Goal: Task Accomplishment & Management: Complete application form

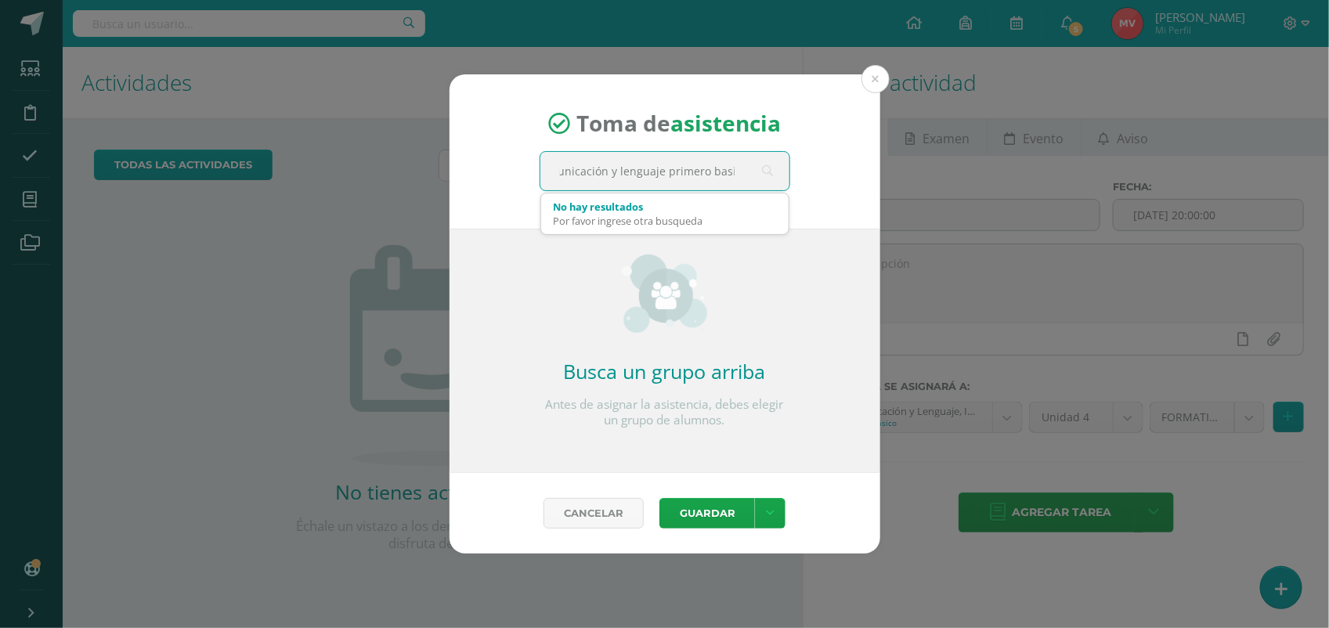
type input "Comunicación y lenguaje primero basico"
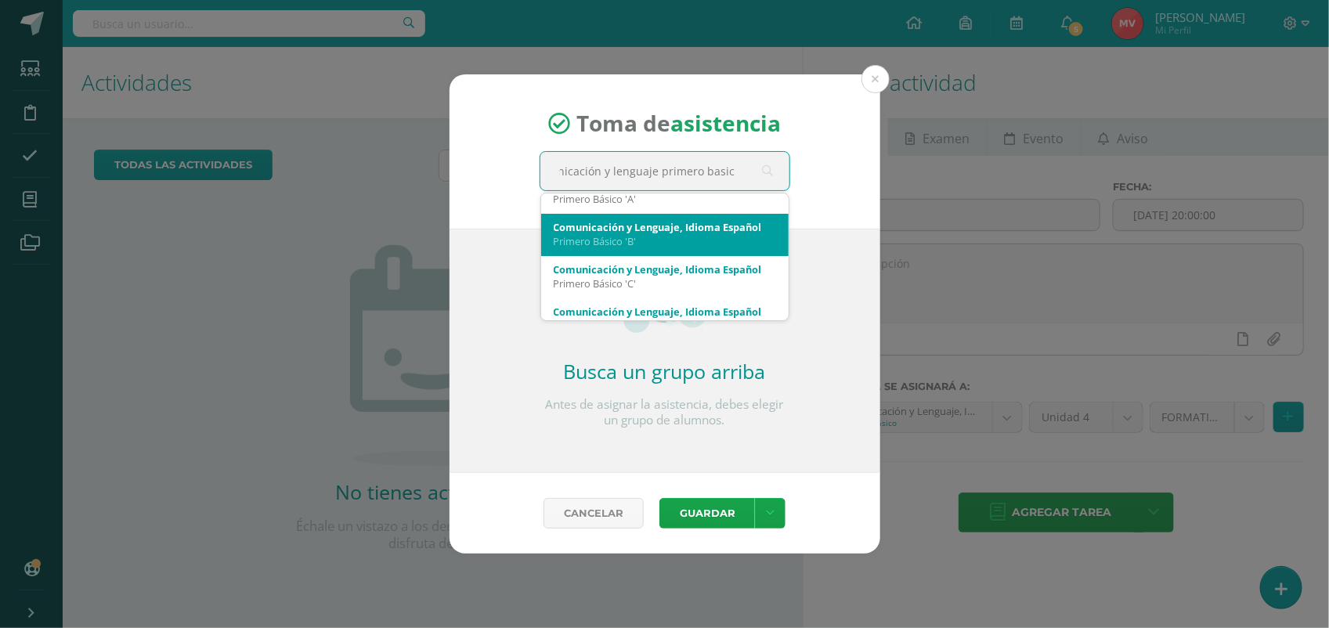
scroll to position [41, 0]
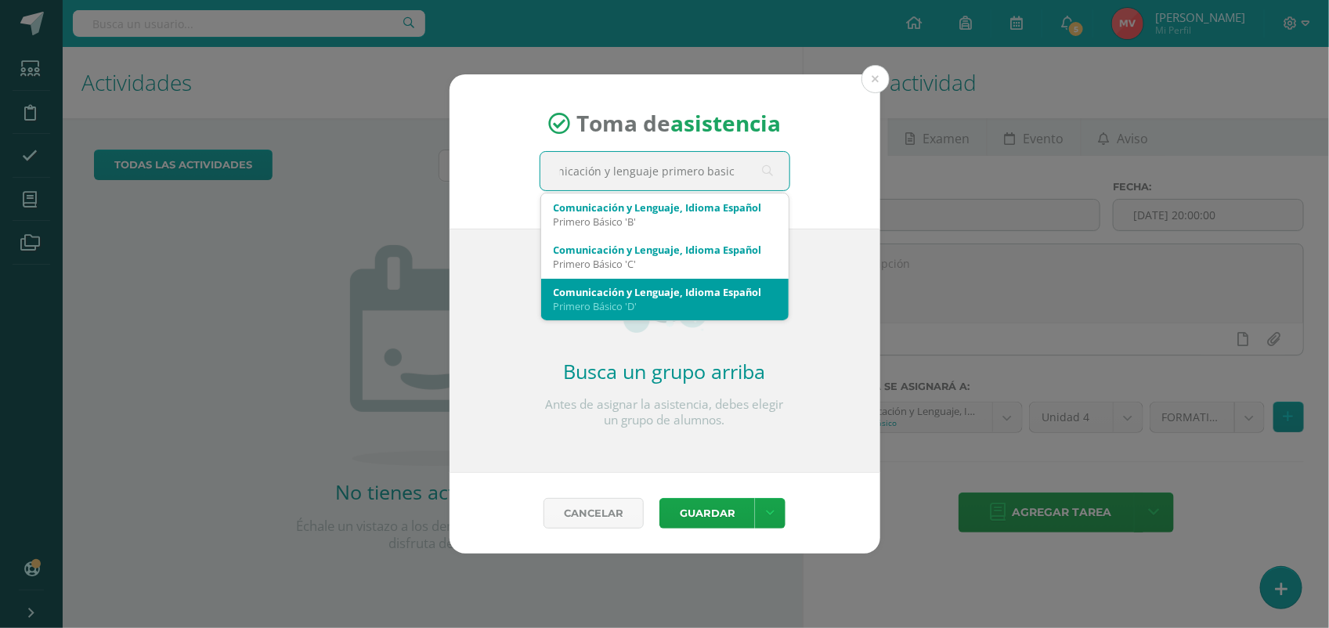
click at [616, 288] on div "Comunicación y Lenguaje, Idioma Español" at bounding box center [665, 292] width 222 height 14
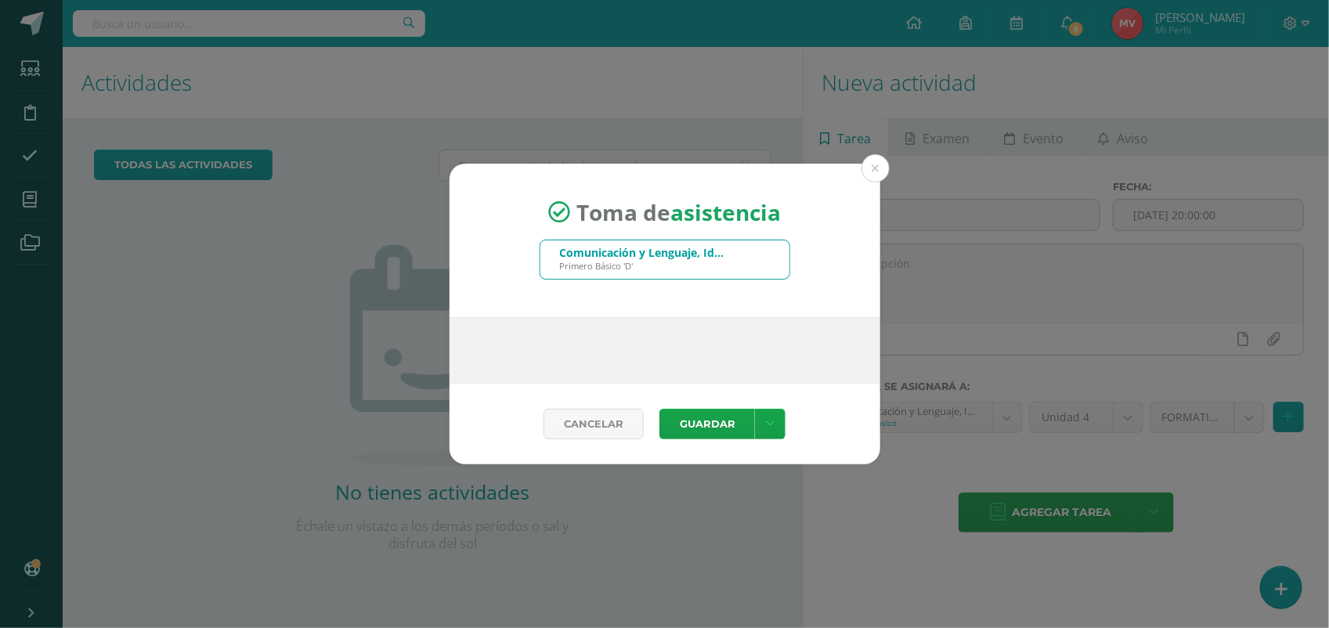
scroll to position [0, 0]
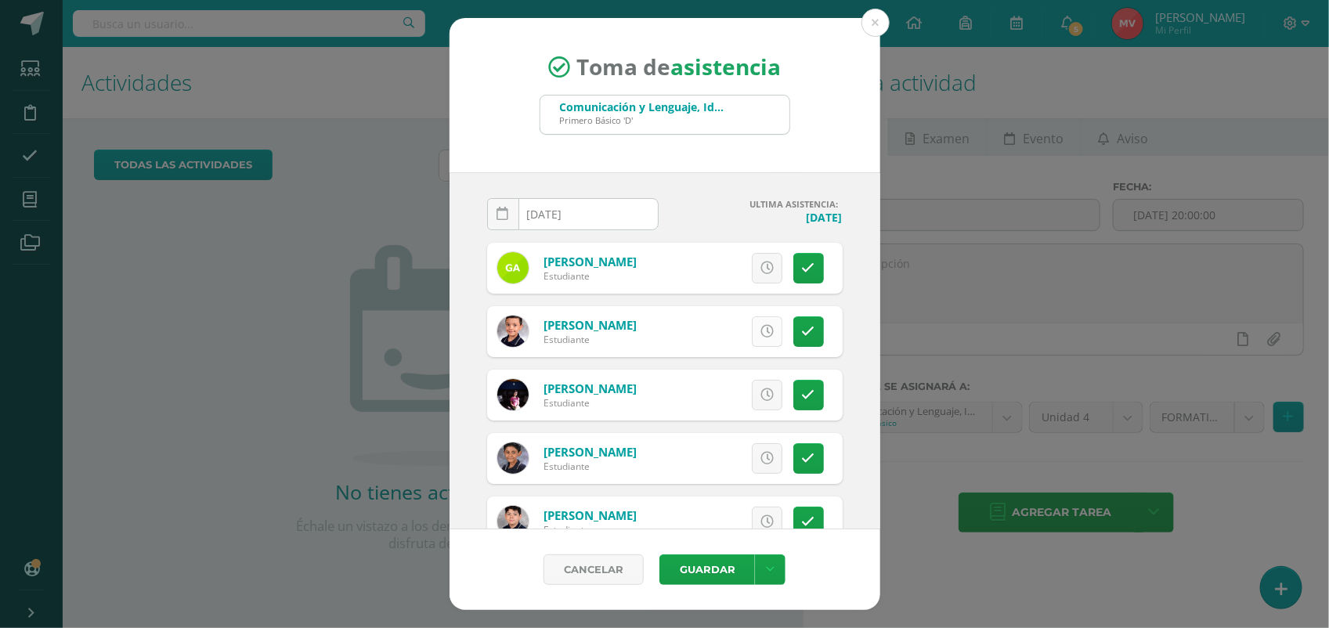
click at [760, 325] on icon at bounding box center [766, 331] width 13 height 13
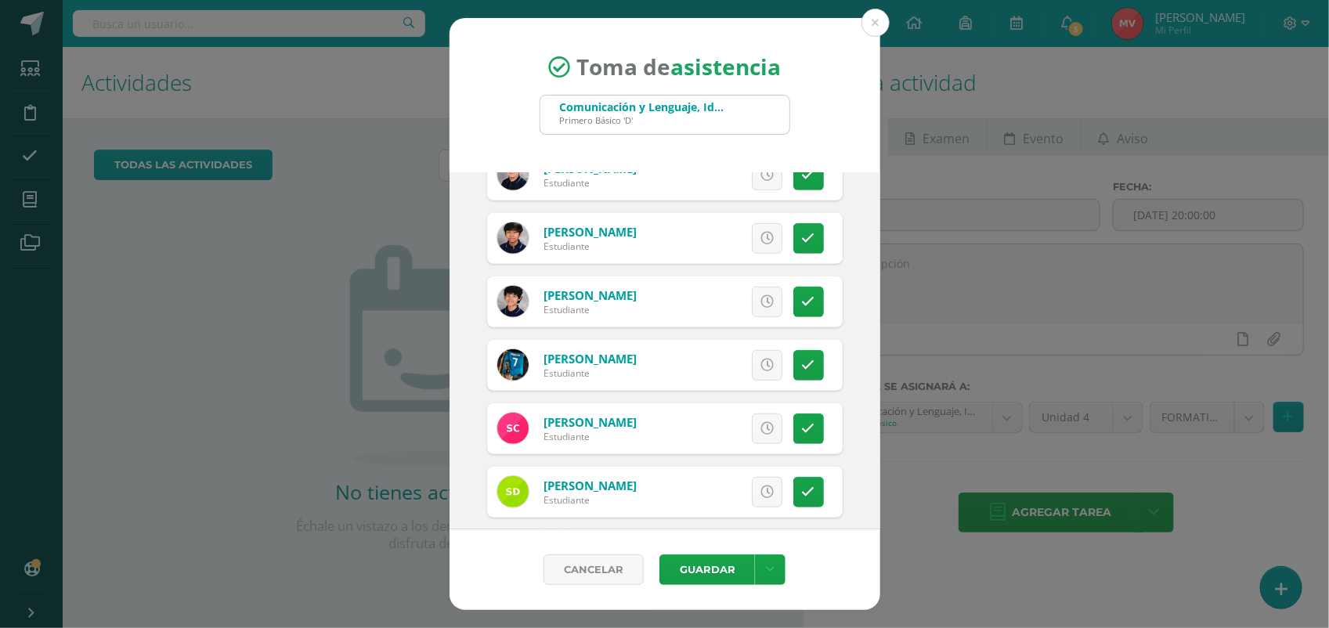
scroll to position [391, 0]
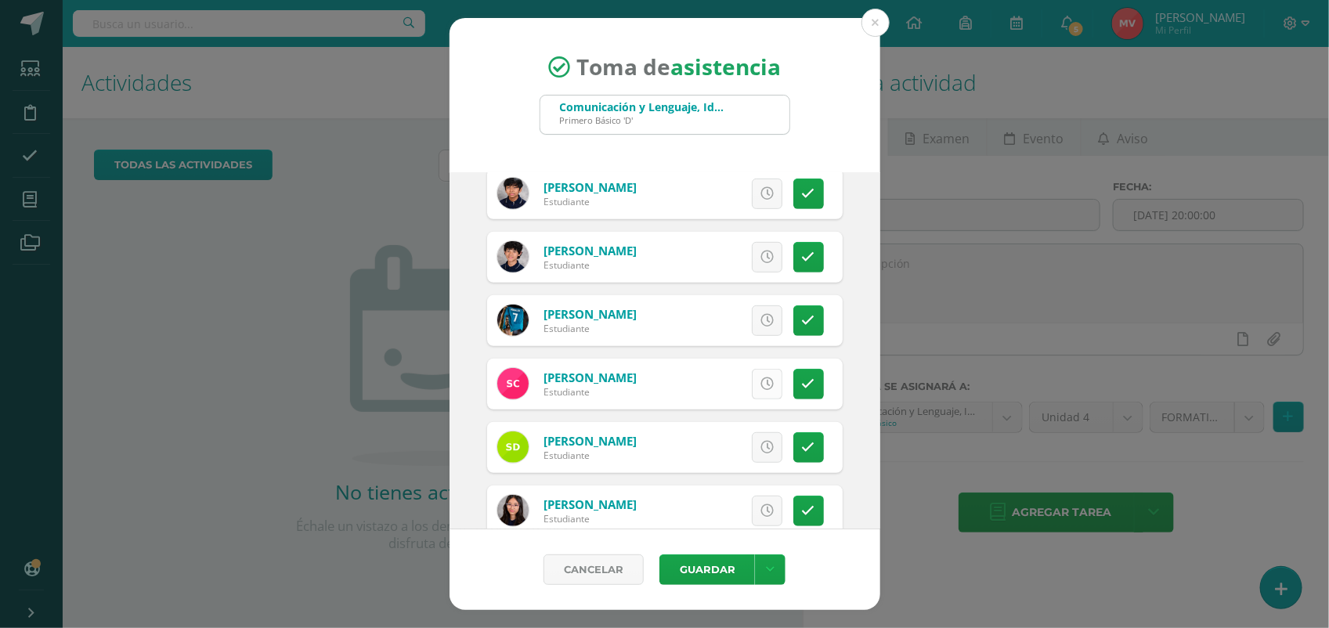
click at [760, 386] on icon at bounding box center [766, 383] width 13 height 13
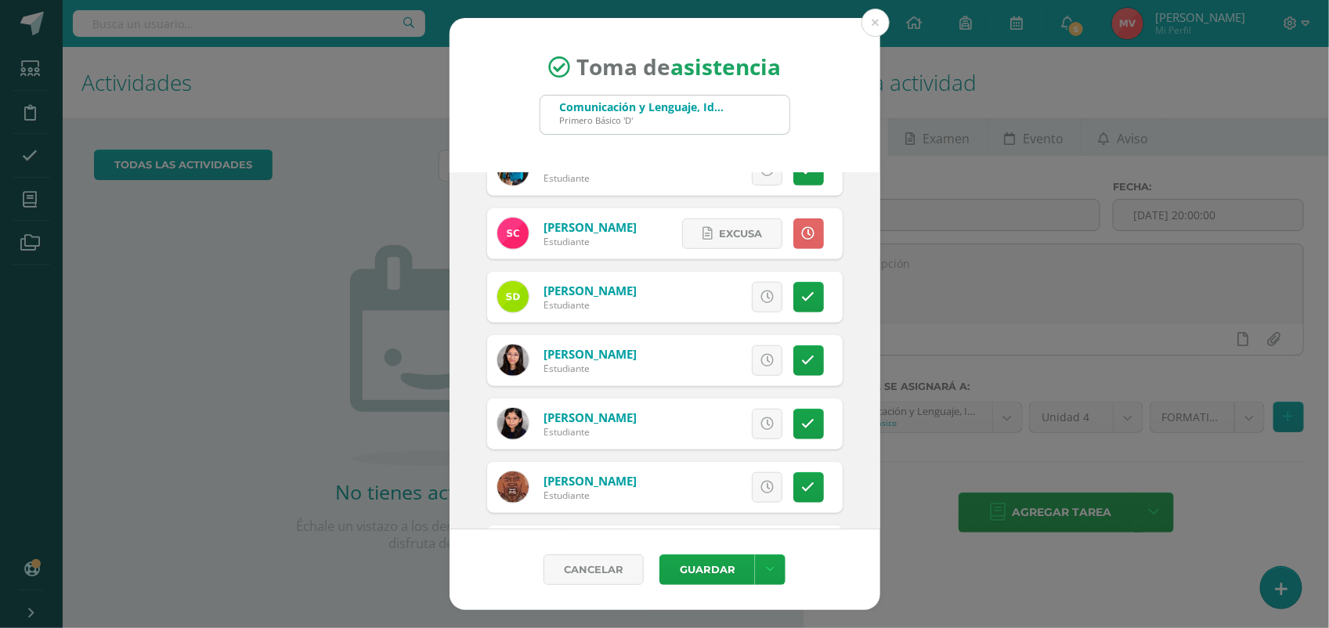
scroll to position [587, 0]
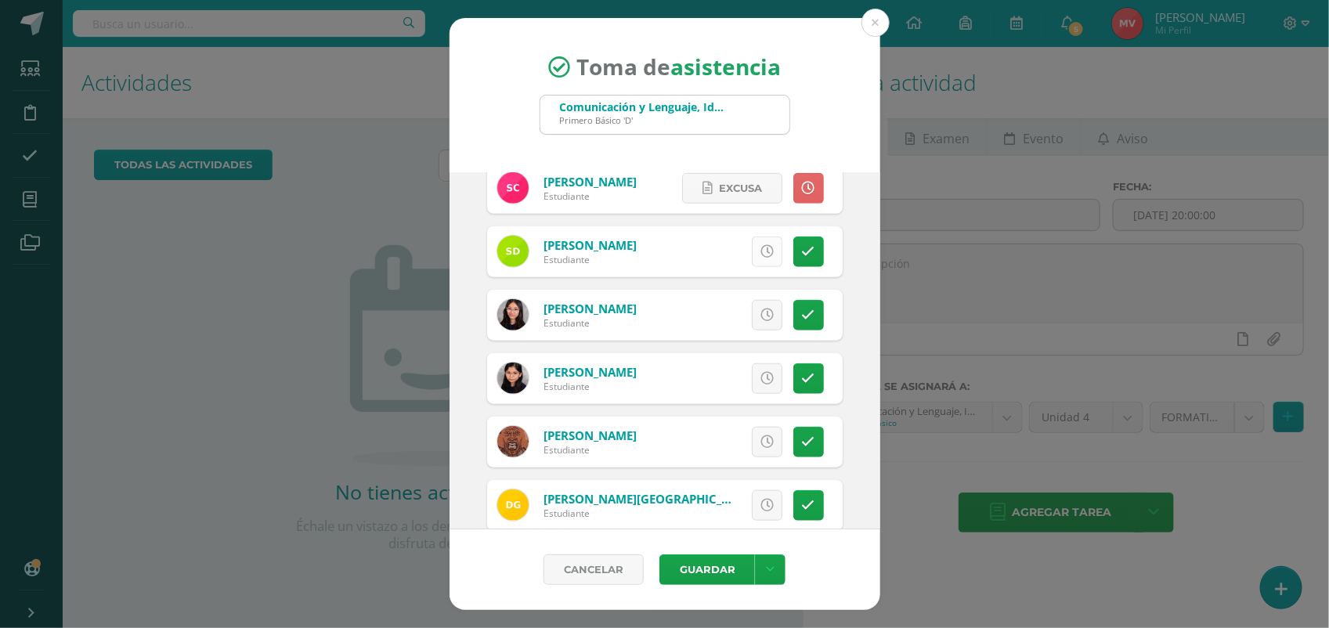
click at [760, 253] on icon at bounding box center [766, 251] width 13 height 13
click at [760, 374] on icon at bounding box center [766, 378] width 13 height 13
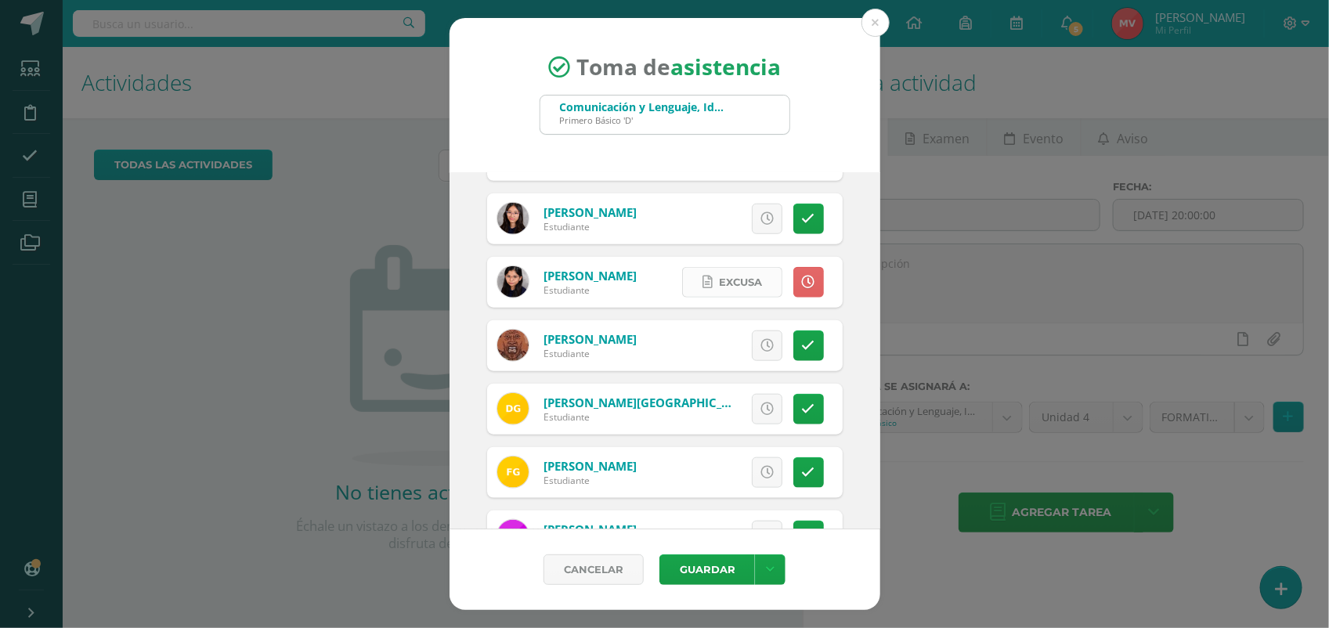
scroll to position [685, 0]
click at [760, 409] on icon at bounding box center [766, 407] width 13 height 13
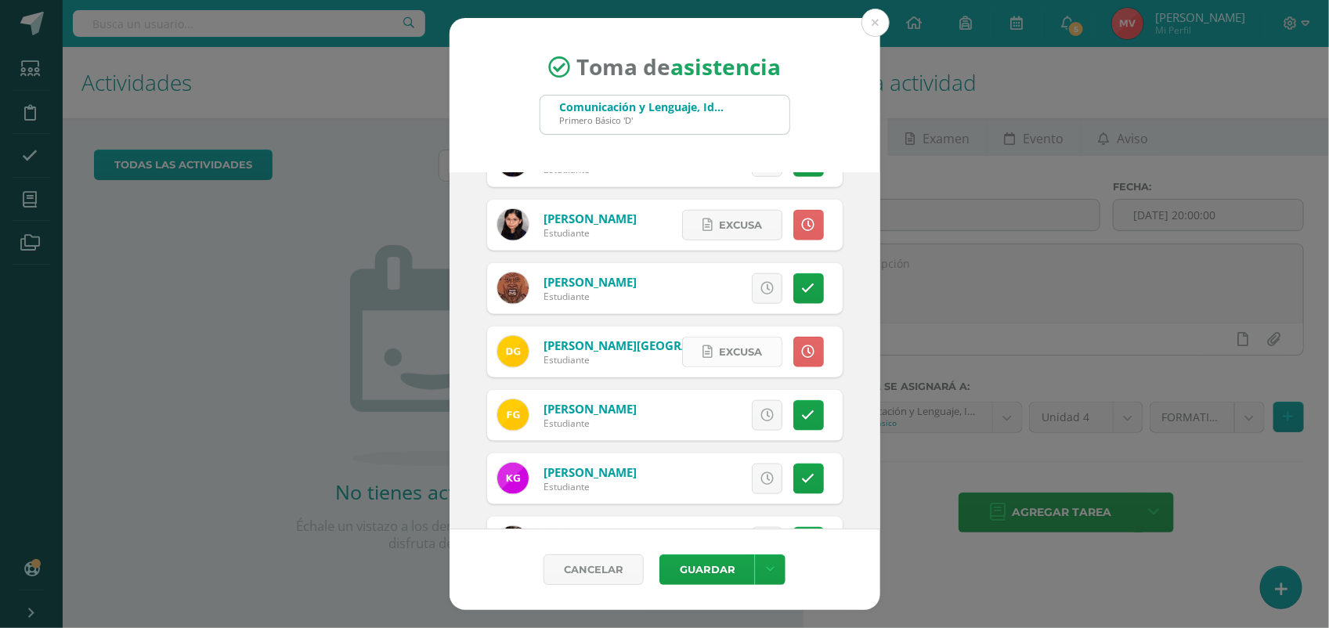
scroll to position [783, 0]
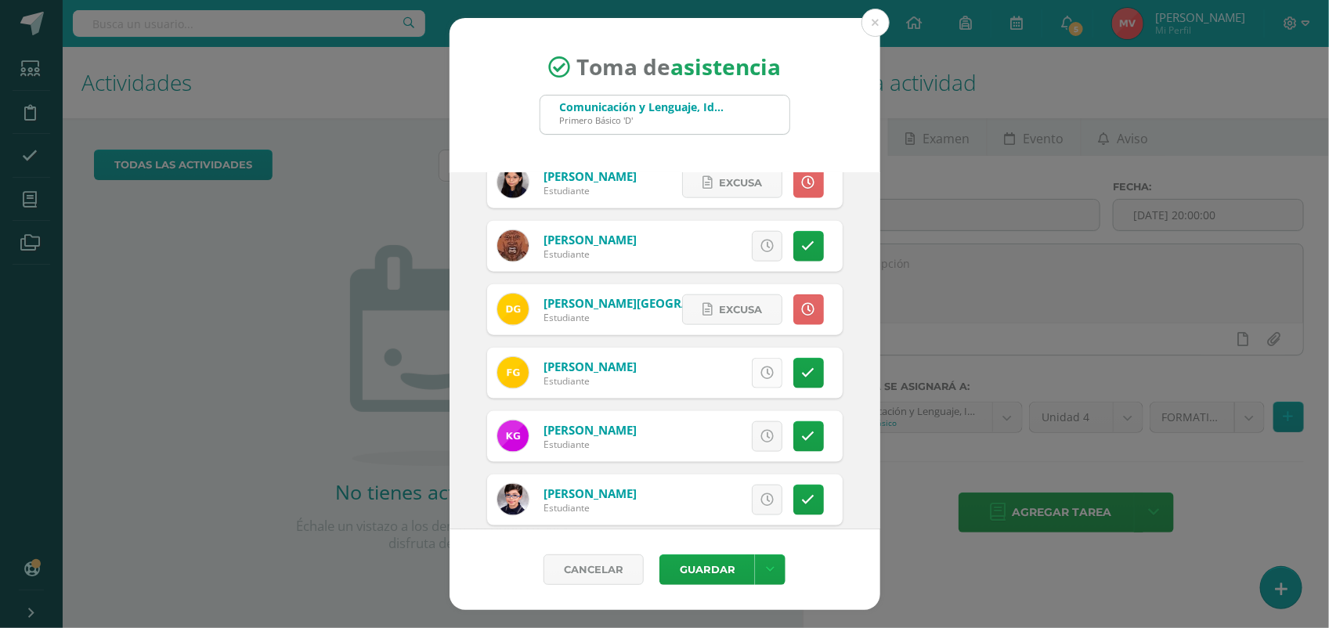
click at [760, 377] on icon at bounding box center [766, 372] width 13 height 13
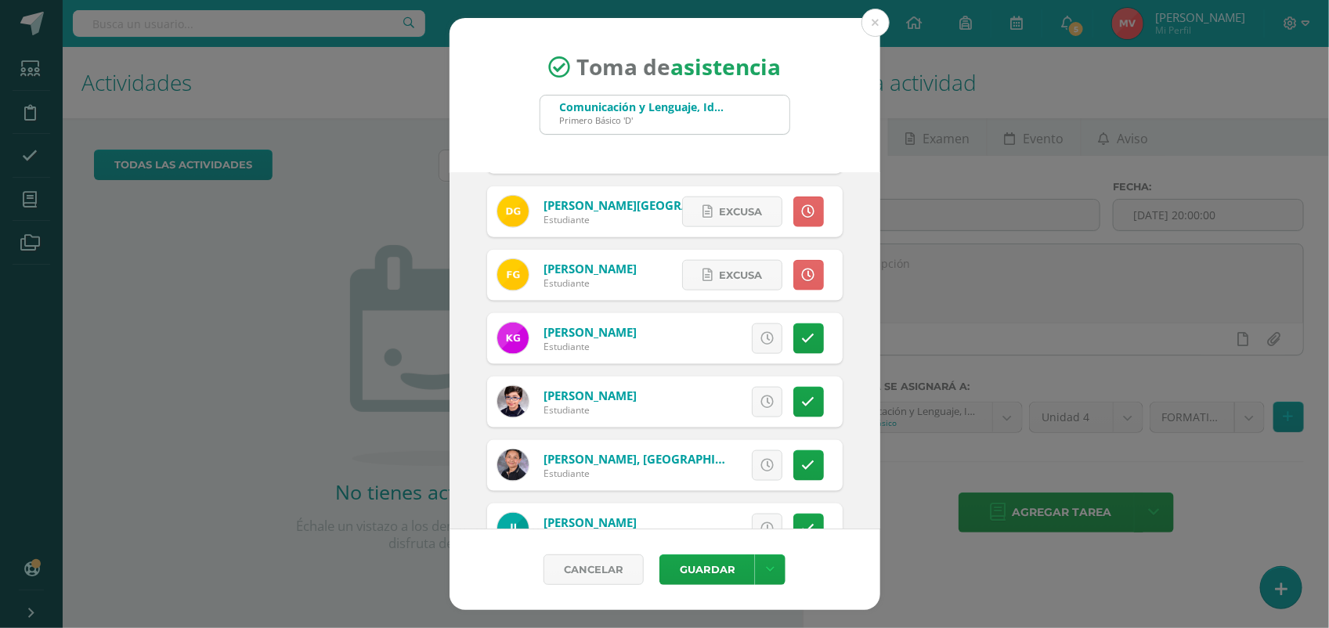
scroll to position [979, 0]
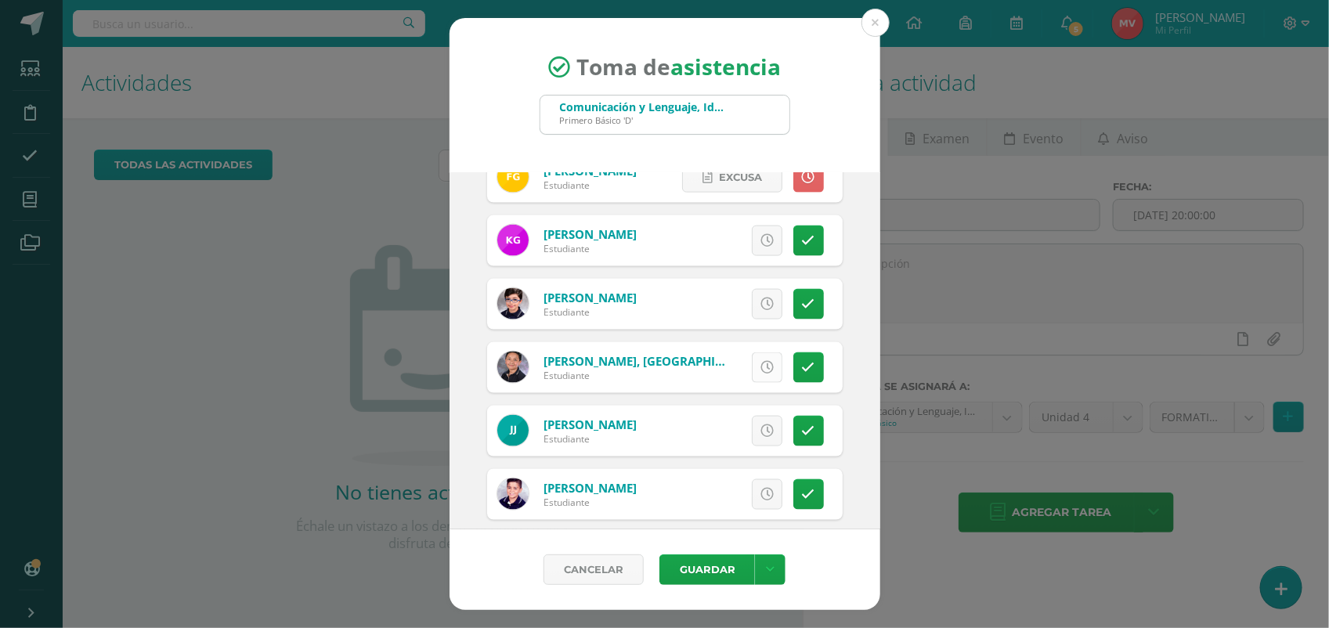
click at [760, 372] on icon at bounding box center [766, 367] width 13 height 13
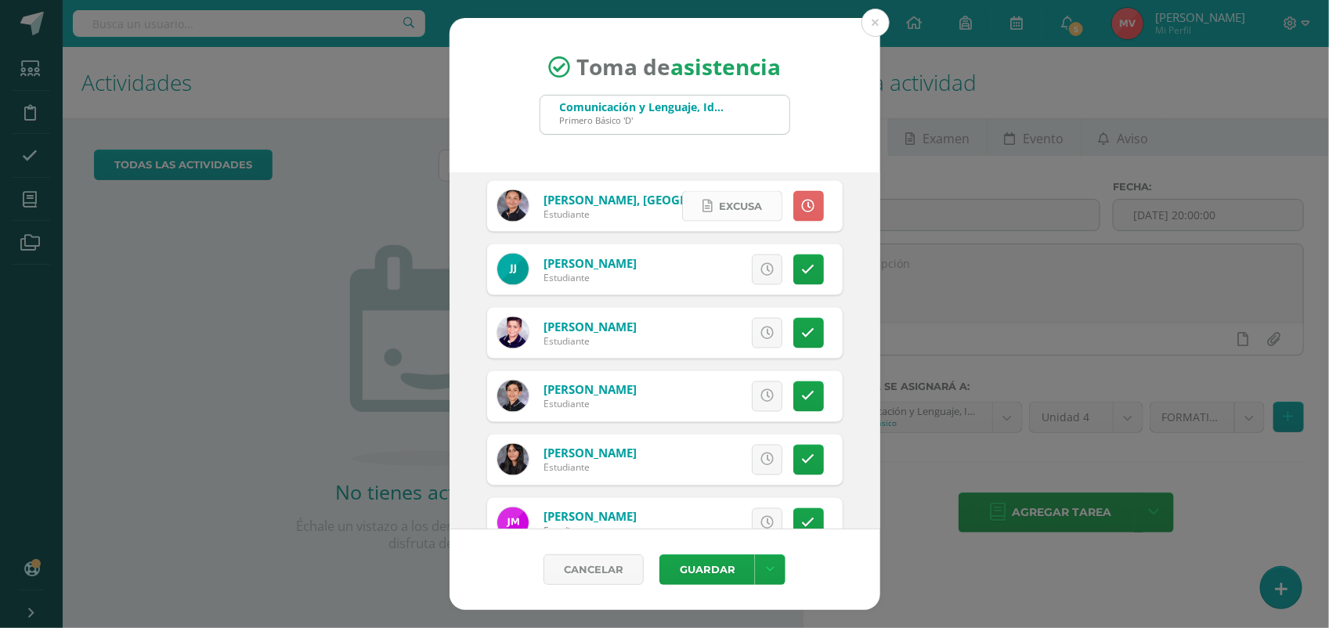
scroll to position [1174, 0]
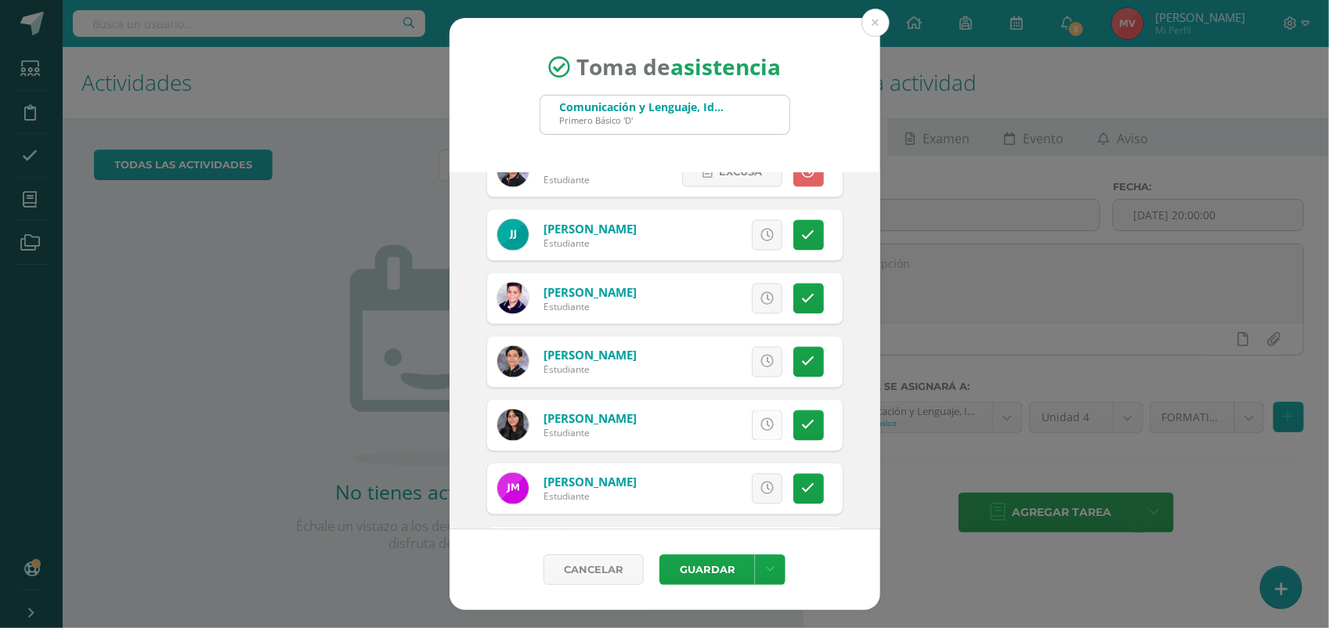
click at [760, 428] on icon at bounding box center [766, 425] width 13 height 13
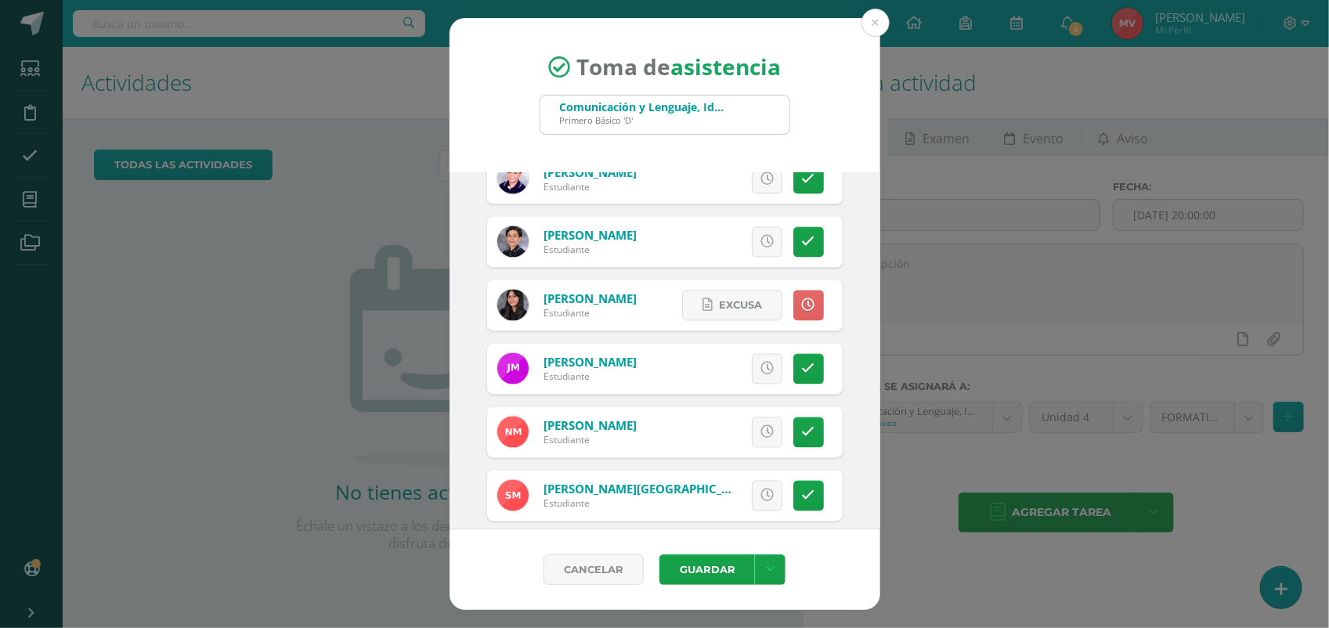
scroll to position [1370, 0]
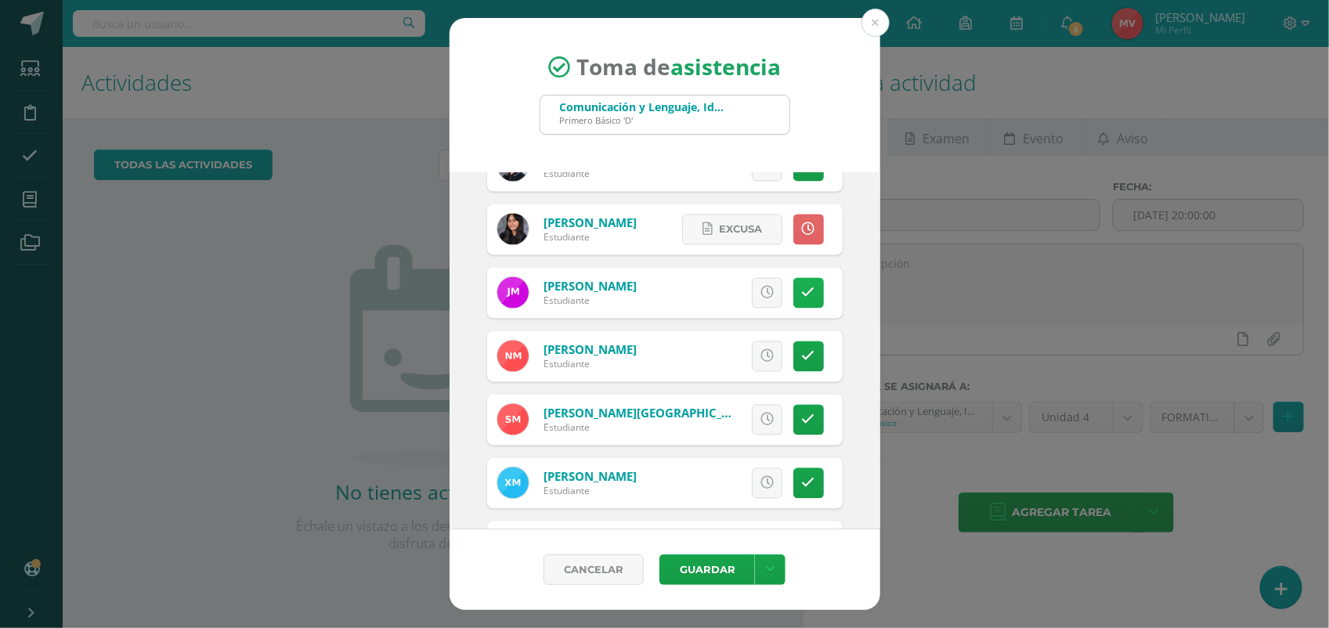
click at [802, 294] on icon at bounding box center [808, 293] width 13 height 13
click at [738, 283] on span "Excusa" at bounding box center [740, 293] width 43 height 29
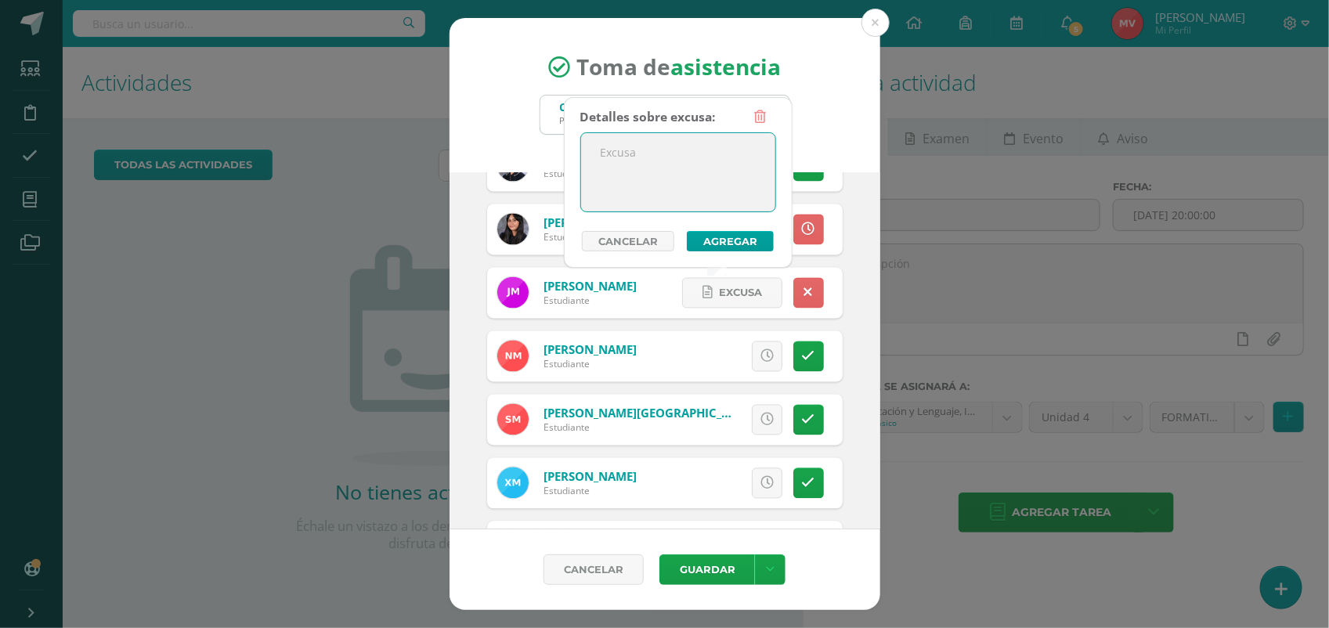
click at [619, 163] on textarea at bounding box center [678, 172] width 194 height 78
click at [646, 157] on textarea "Gestion es personales" at bounding box center [678, 172] width 194 height 78
click at [644, 155] on textarea "Gestion es personales" at bounding box center [678, 172] width 194 height 78
type textarea "Gestiones personales"
click at [730, 235] on button "Agregar" at bounding box center [730, 241] width 87 height 20
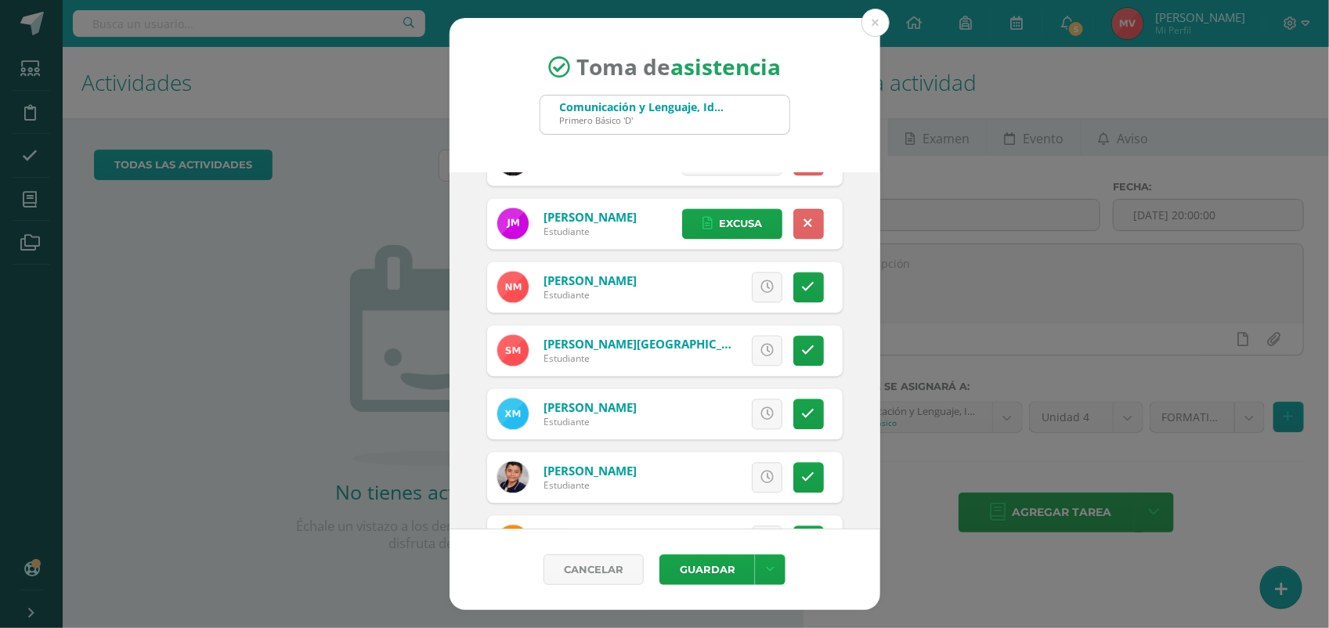
scroll to position [1468, 0]
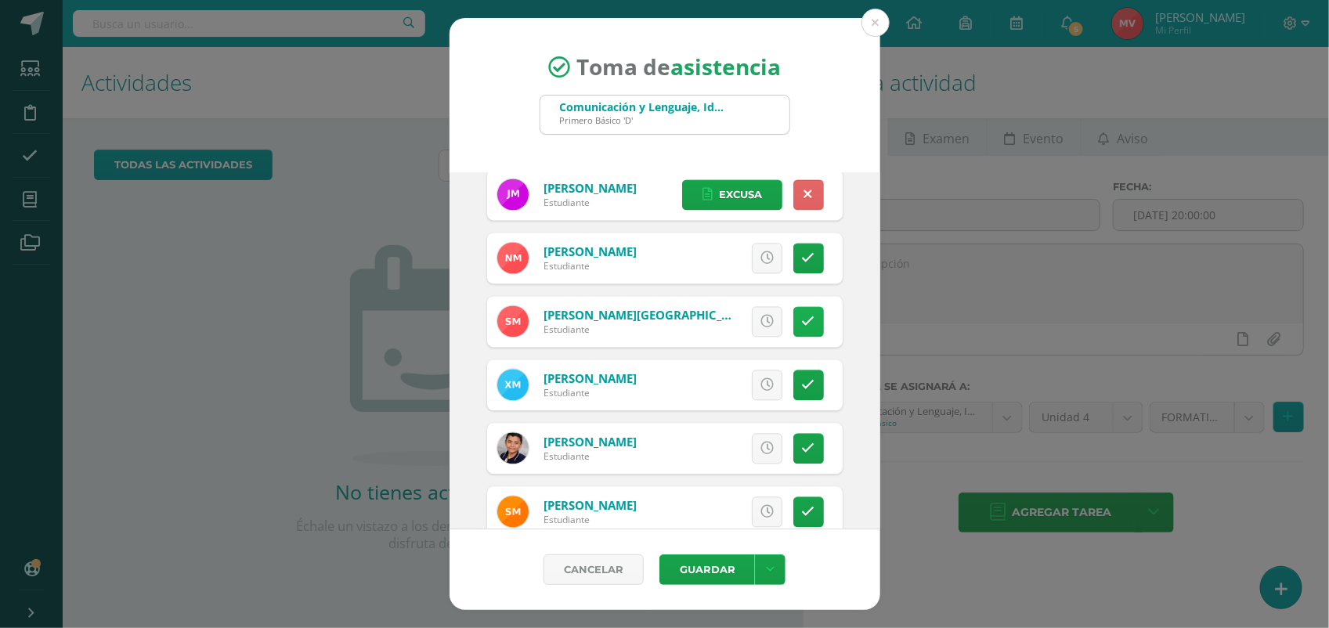
click at [802, 316] on icon at bounding box center [808, 322] width 13 height 13
click at [741, 323] on span "Excusa" at bounding box center [740, 322] width 43 height 29
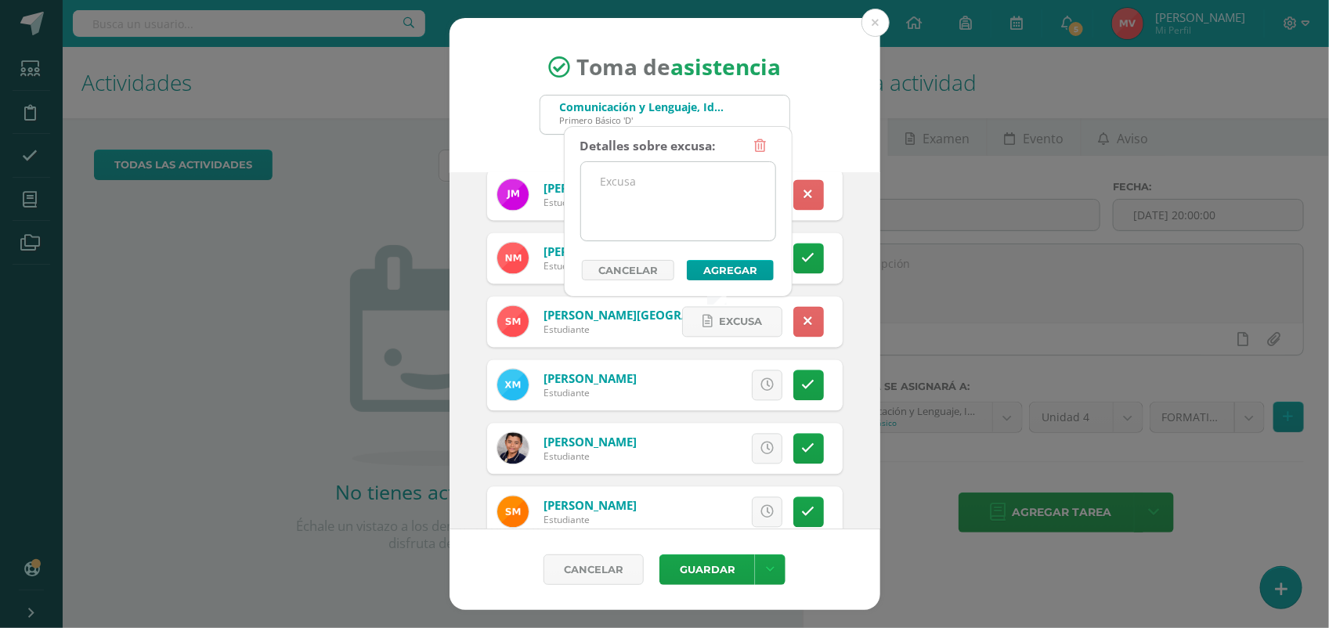
click at [636, 197] on textarea at bounding box center [678, 201] width 194 height 78
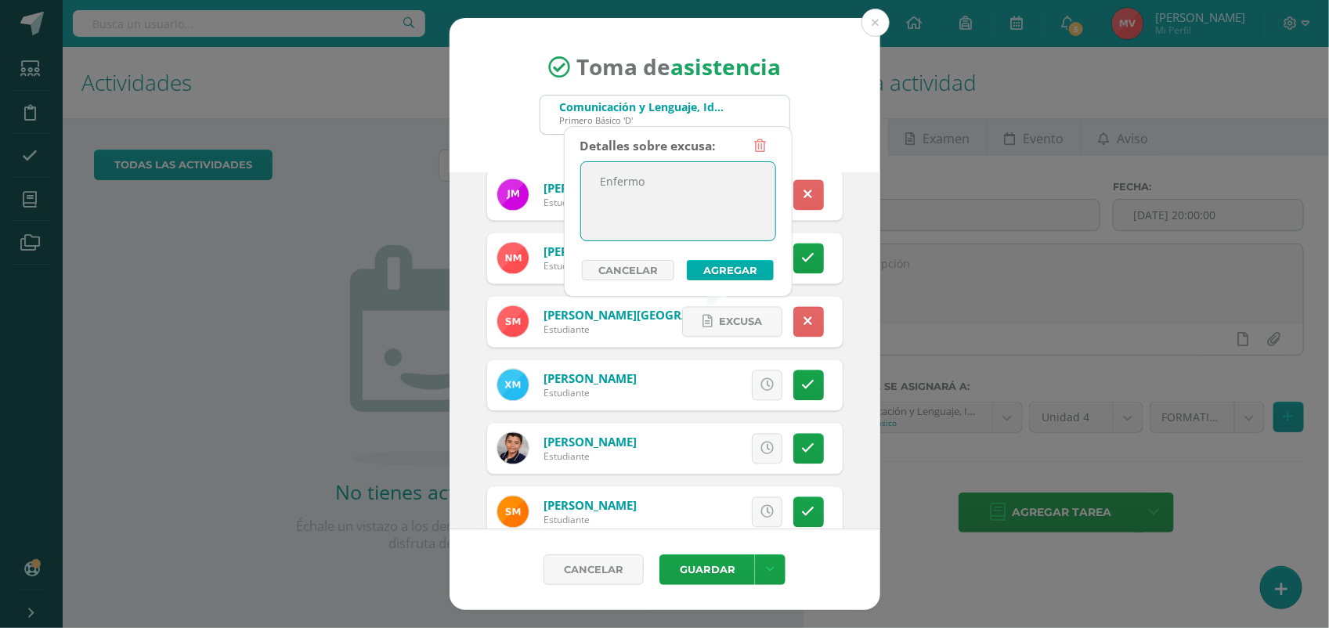
type textarea "Enfermo"
click at [727, 271] on button "Agregar" at bounding box center [730, 270] width 87 height 20
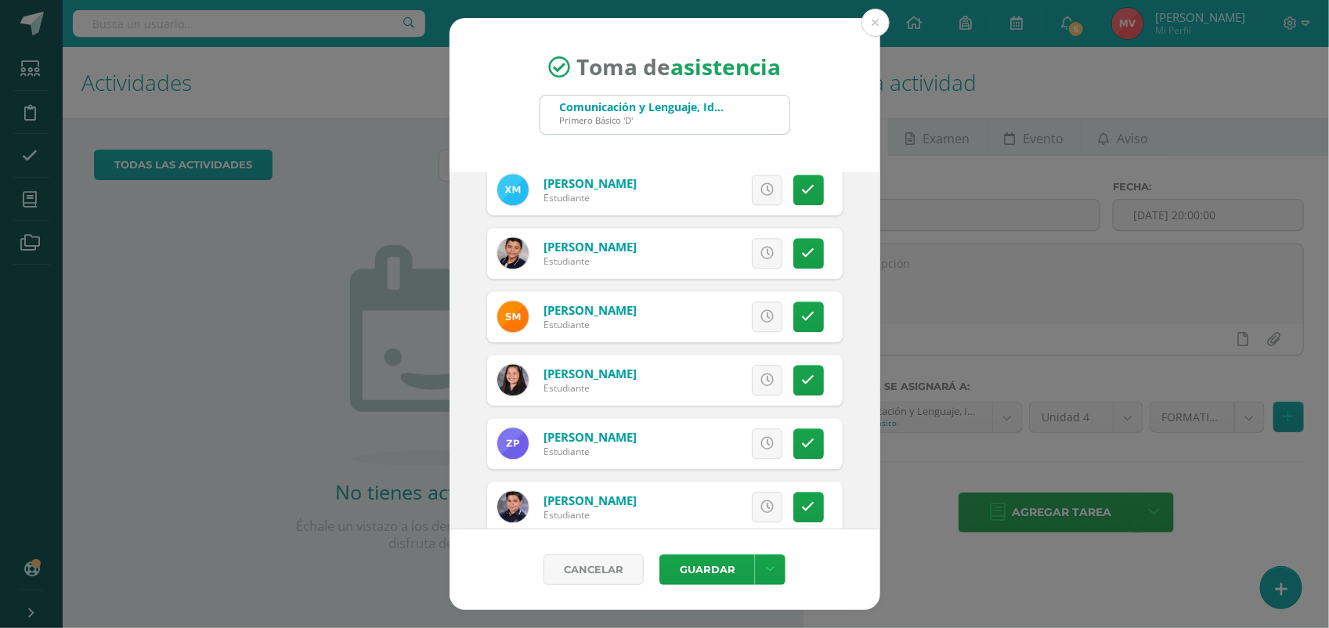
scroll to position [1762, 0]
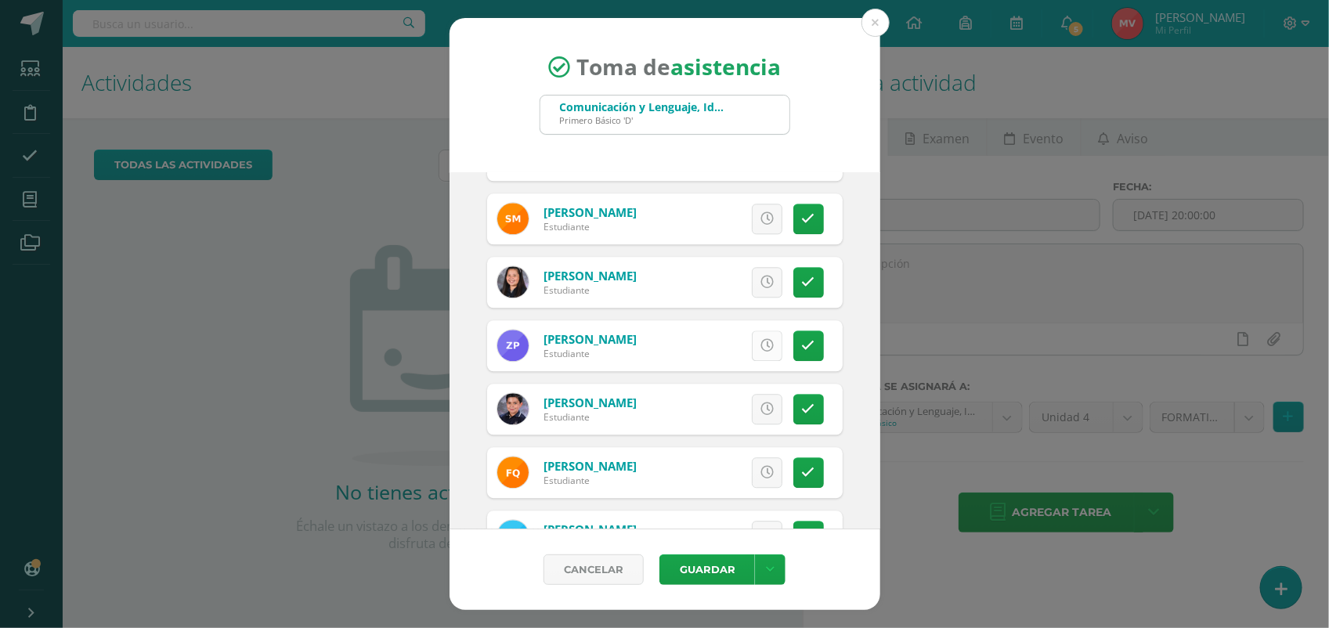
click at [760, 345] on icon at bounding box center [766, 345] width 13 height 13
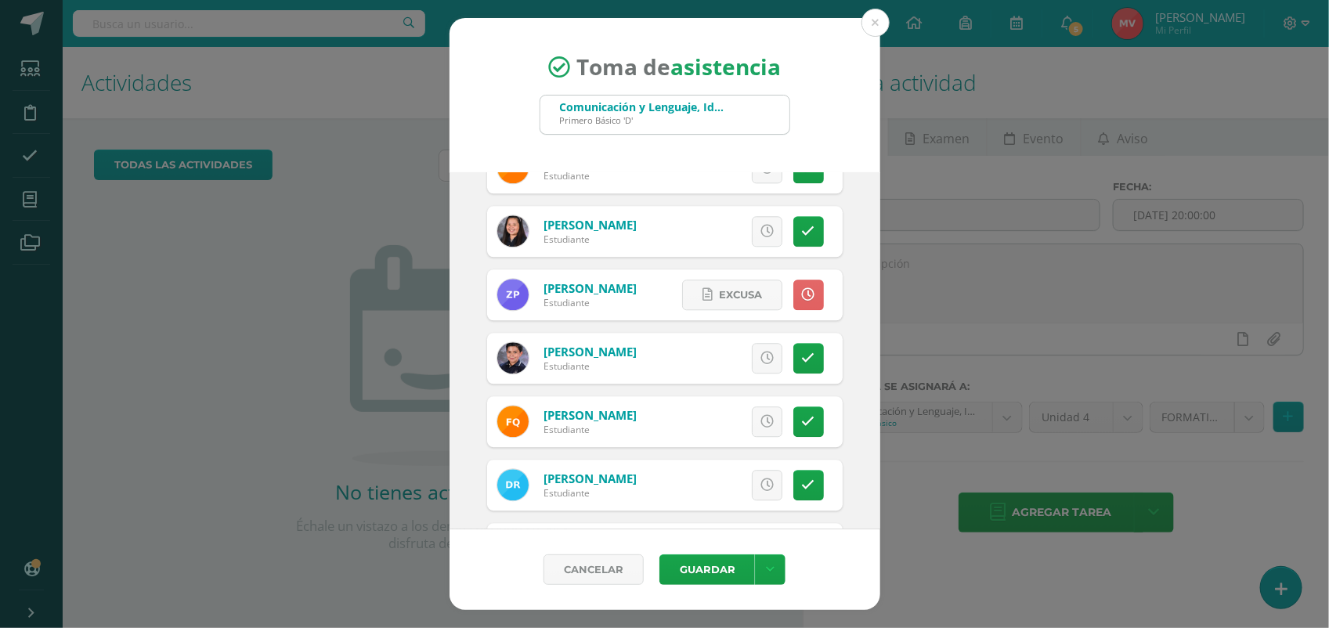
scroll to position [1859, 0]
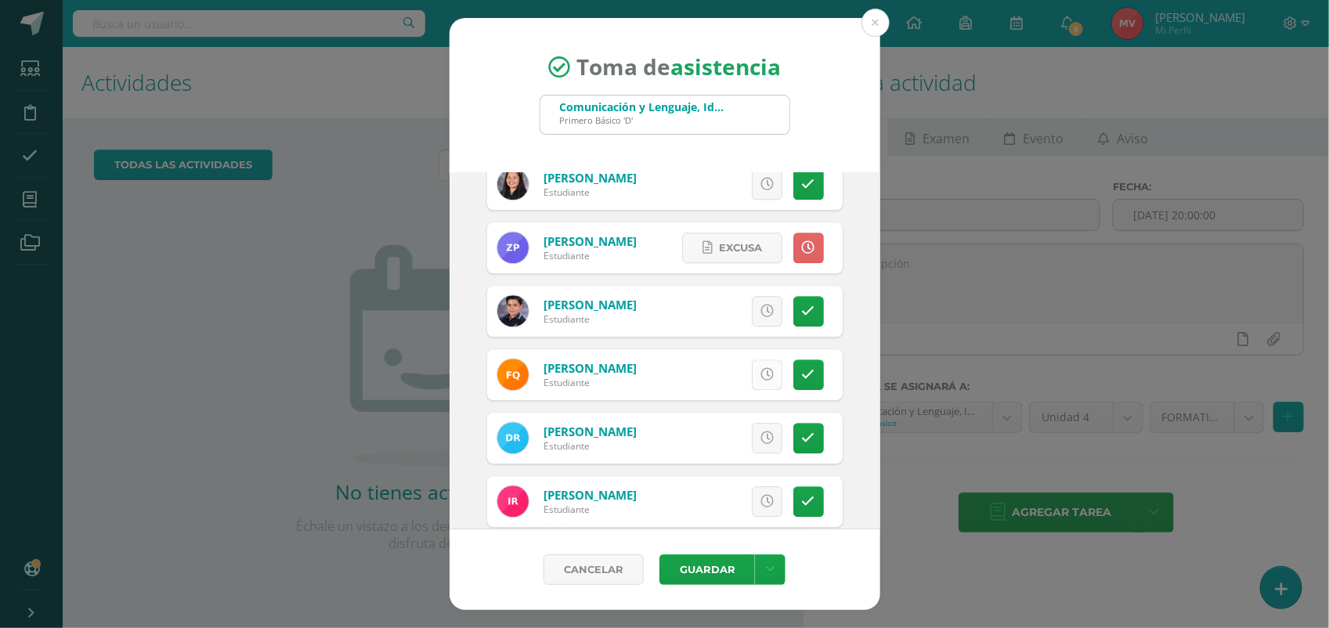
click at [760, 377] on icon at bounding box center [766, 374] width 13 height 13
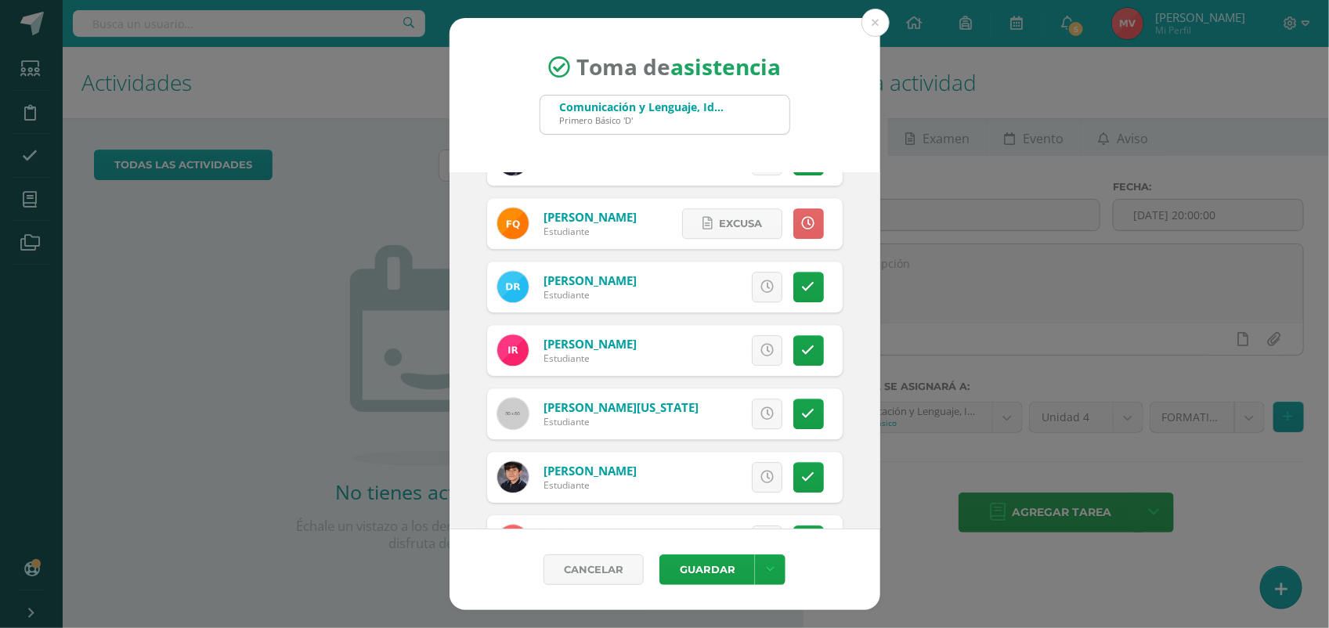
scroll to position [2055, 0]
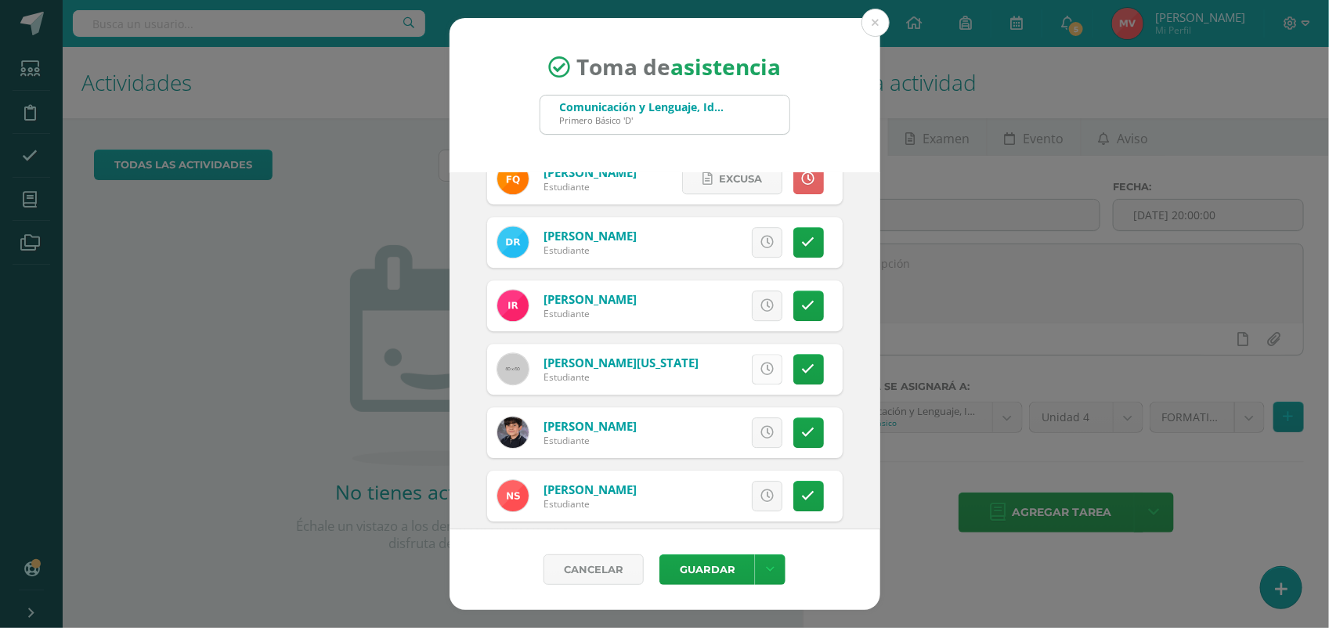
click at [760, 366] on icon at bounding box center [766, 369] width 13 height 13
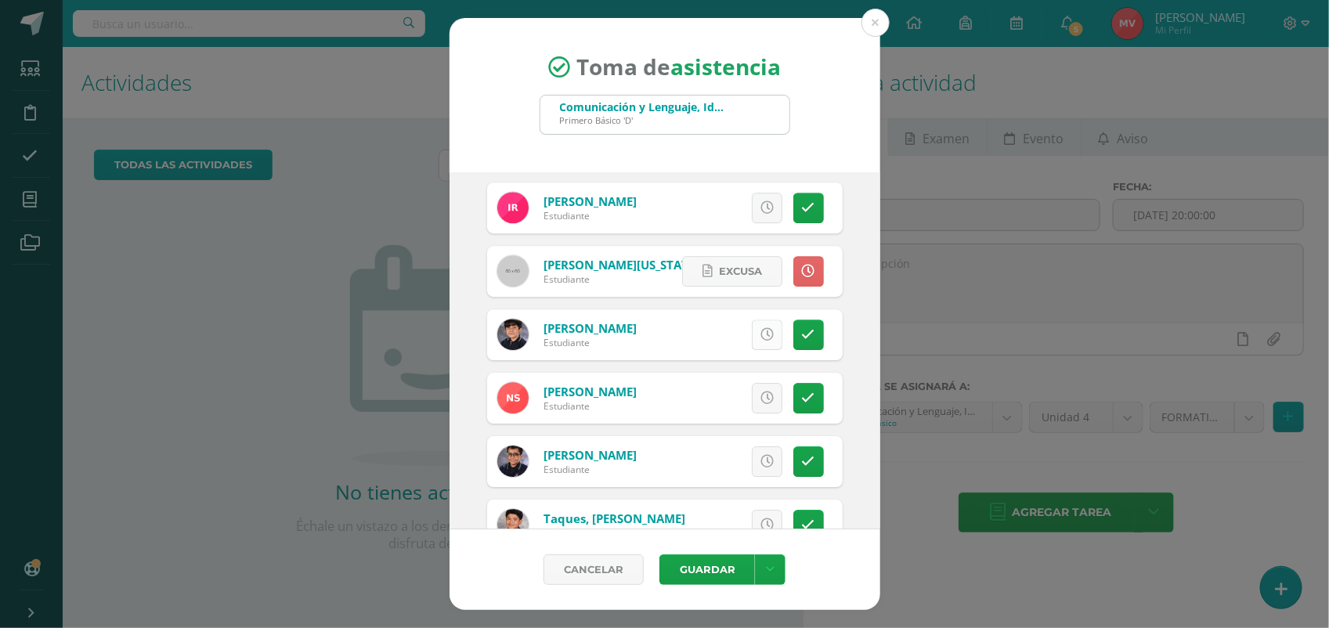
click at [760, 337] on icon at bounding box center [766, 334] width 13 height 13
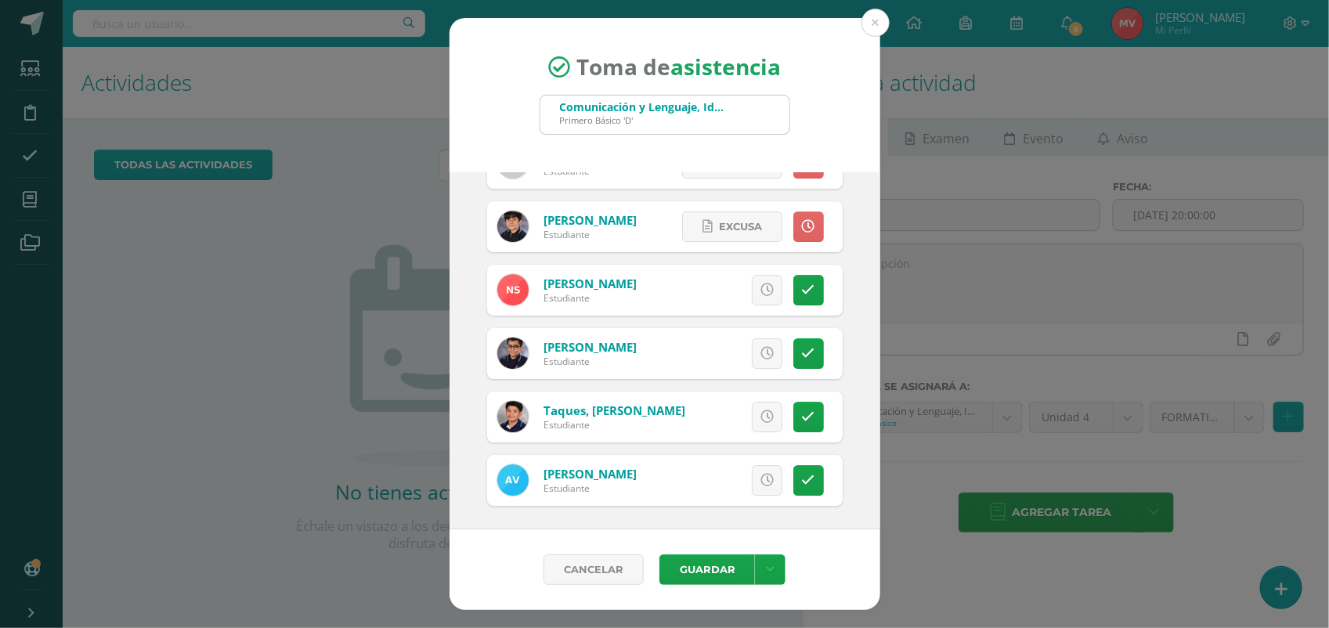
scroll to position [2263, 0]
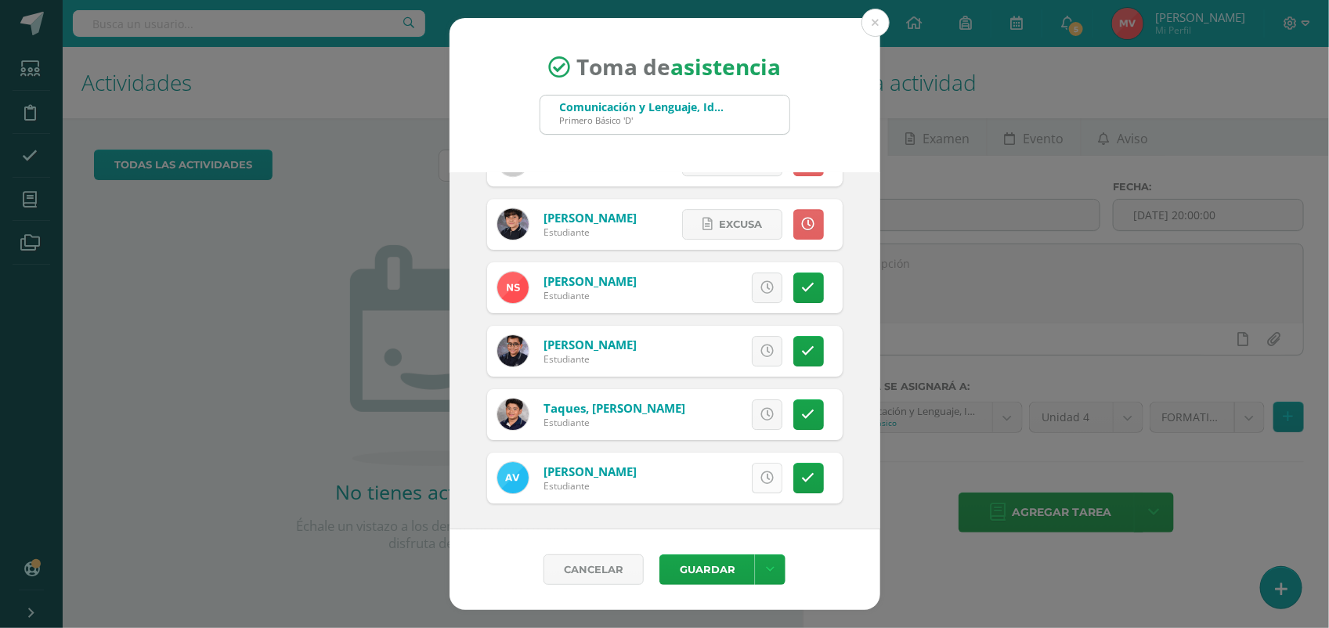
click at [760, 476] on icon at bounding box center [766, 477] width 13 height 13
click at [698, 564] on button "Guardar" at bounding box center [707, 569] width 96 height 31
